Goal: Task Accomplishment & Management: Use online tool/utility

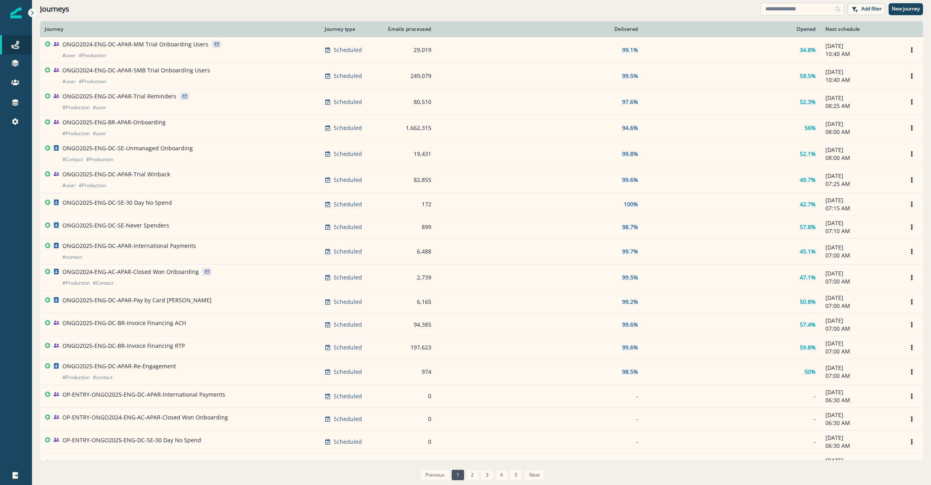
click at [812, 10] on input at bounding box center [802, 9] width 84 height 13
click at [14, 125] on icon at bounding box center [15, 122] width 8 height 8
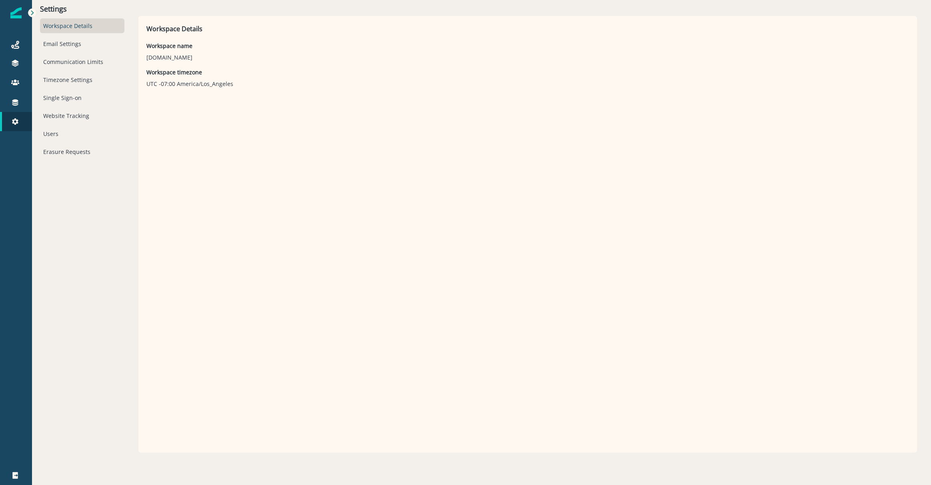
click at [62, 35] on div "Workspace Details Email Settings Communication Limits Timezone Settings Single …" at bounding box center [82, 88] width 84 height 141
click at [12, 125] on icon at bounding box center [15, 122] width 8 height 8
click at [19, 101] on icon at bounding box center [15, 102] width 8 height 8
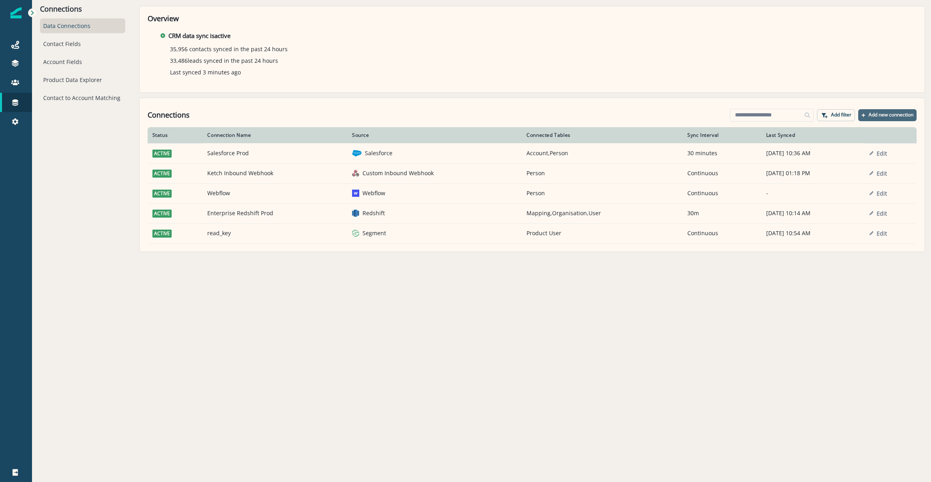
click at [891, 115] on p "Add new connection" at bounding box center [890, 115] width 45 height 6
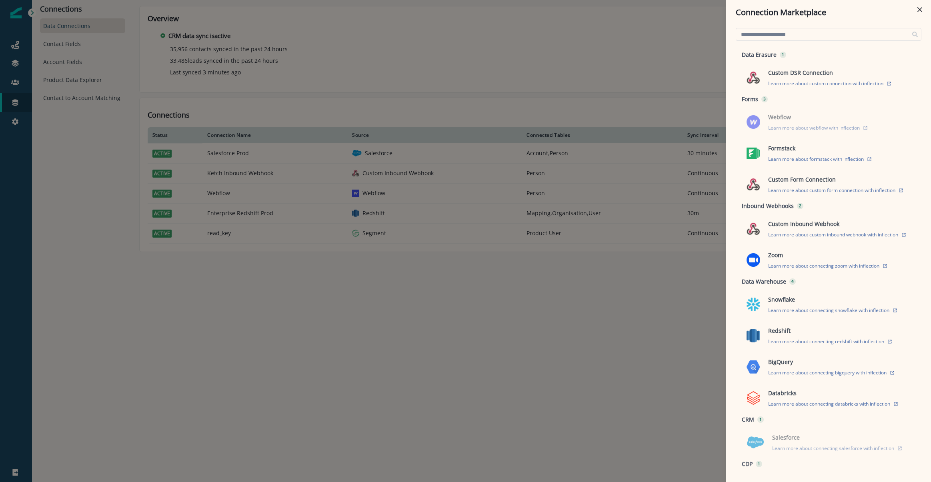
click at [239, 347] on div "Connection Marketplace Data Erasure 1 Custom DSR Connection Learn more about cu…" at bounding box center [465, 241] width 931 height 482
